Goal: Information Seeking & Learning: Learn about a topic

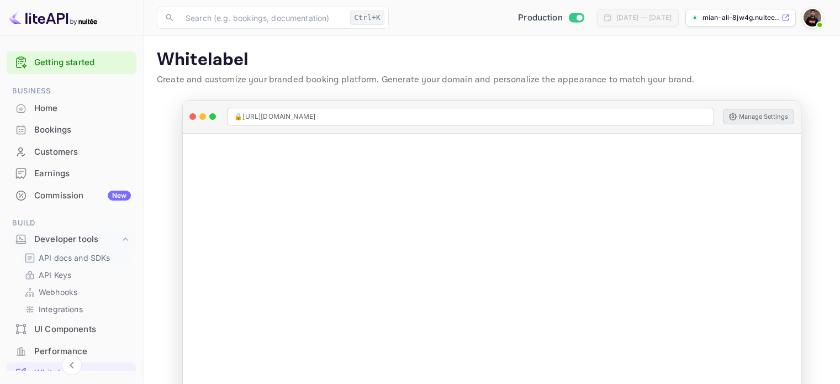
drag, startPoint x: 0, startPoint y: 0, endPoint x: 96, endPoint y: 199, distance: 221.3
click at [96, 252] on p "API docs and SDKs" at bounding box center [75, 258] width 72 height 12
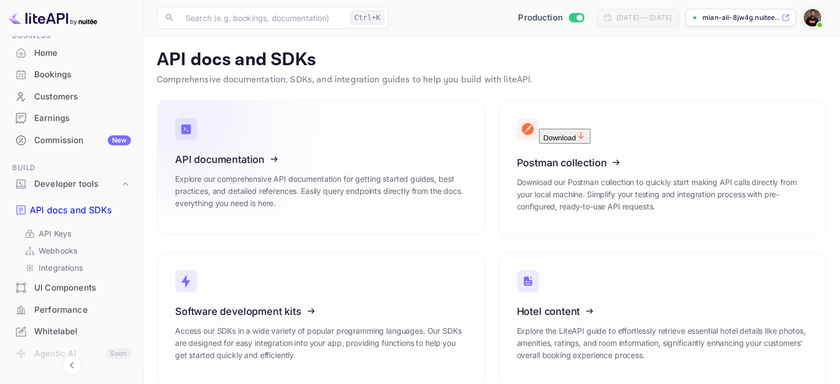
click at [234, 156] on icon at bounding box center [243, 158] width 172 height 114
click at [225, 156] on icon at bounding box center [243, 158] width 172 height 114
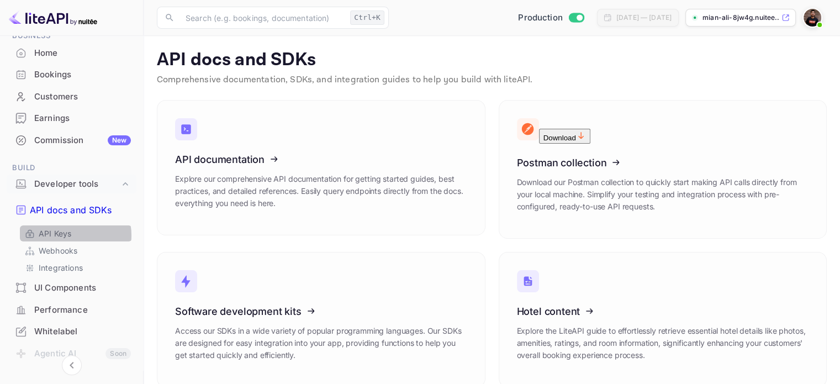
click at [72, 228] on link "API Keys" at bounding box center [75, 234] width 103 height 12
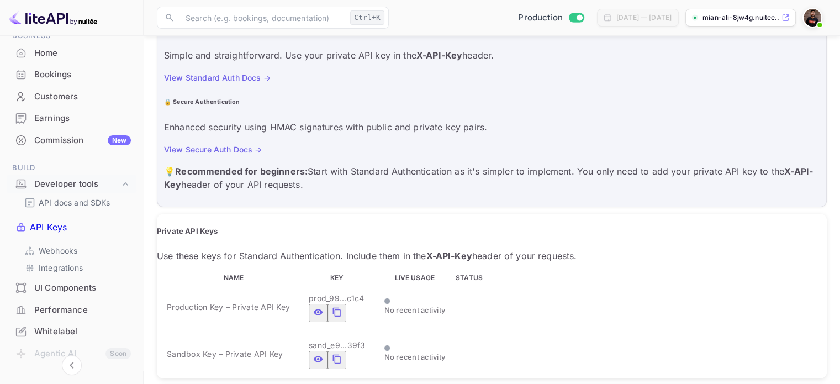
scroll to position [194, 0]
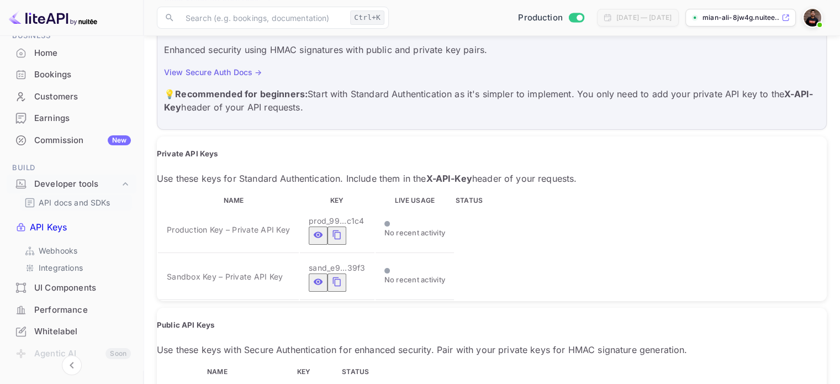
click at [83, 197] on p "API docs and SDKs" at bounding box center [75, 203] width 72 height 12
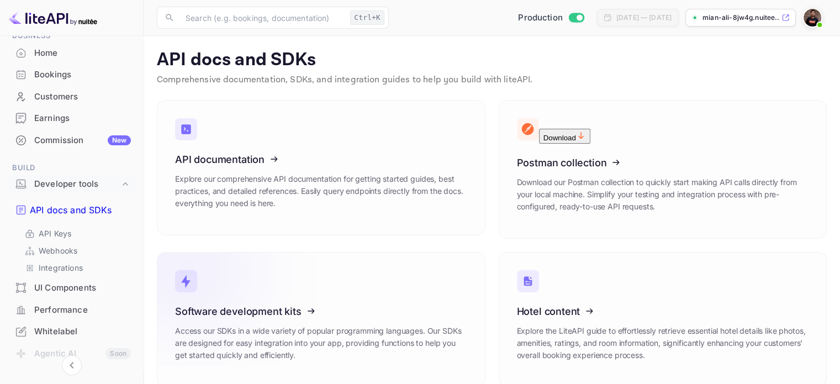
click at [263, 308] on icon at bounding box center [243, 309] width 172 height 114
